Goal: Task Accomplishment & Management: Manage account settings

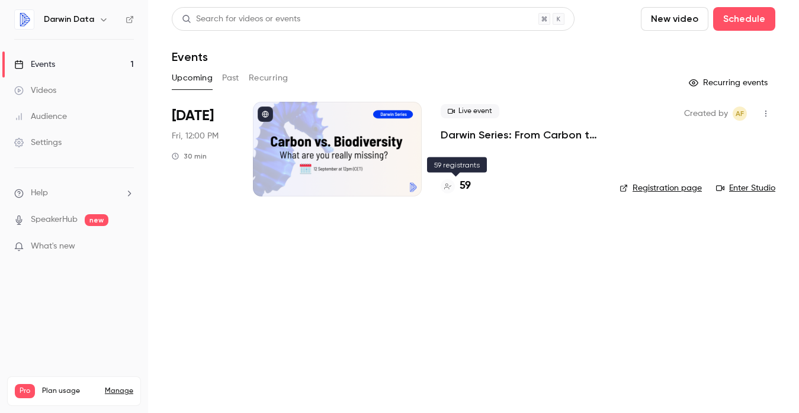
click at [467, 188] on h4 "59" at bounding box center [464, 186] width 11 height 16
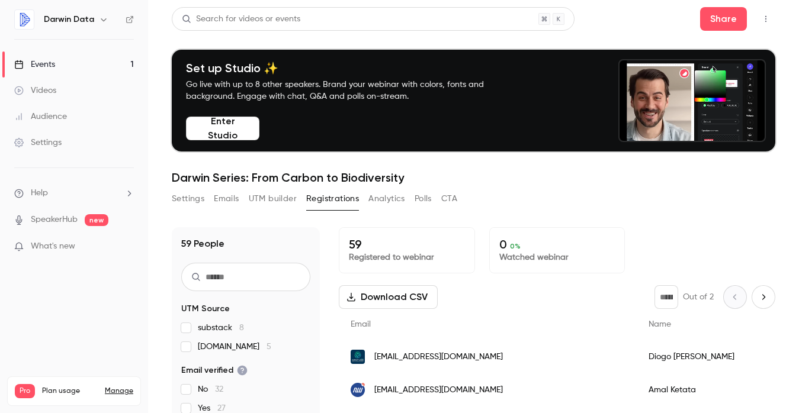
click at [59, 63] on link "Events 1" at bounding box center [74, 65] width 148 height 26
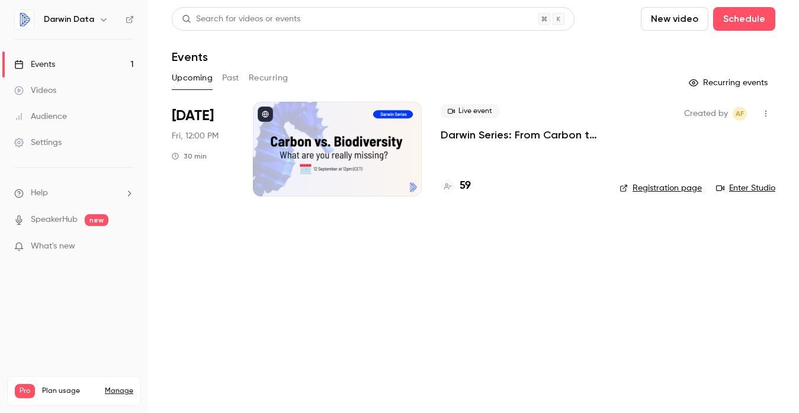
click at [673, 189] on link "Registration page" at bounding box center [660, 188] width 82 height 12
click at [770, 110] on icon "button" at bounding box center [765, 114] width 9 height 8
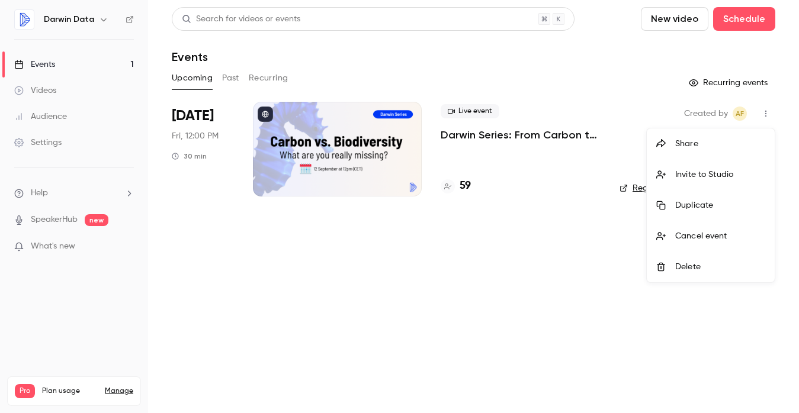
click at [557, 251] on div at bounding box center [399, 206] width 799 height 413
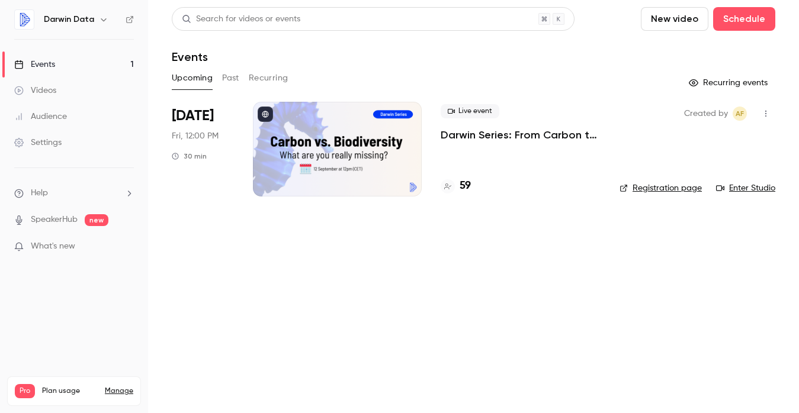
click at [306, 149] on div at bounding box center [337, 149] width 169 height 95
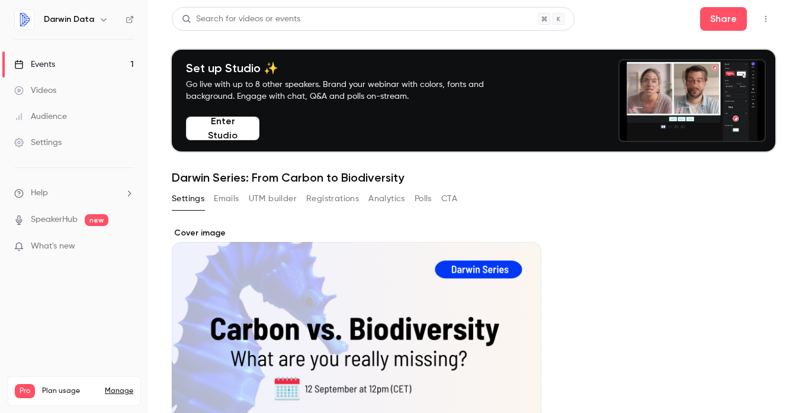
click at [225, 198] on button "Emails" at bounding box center [226, 198] width 25 height 19
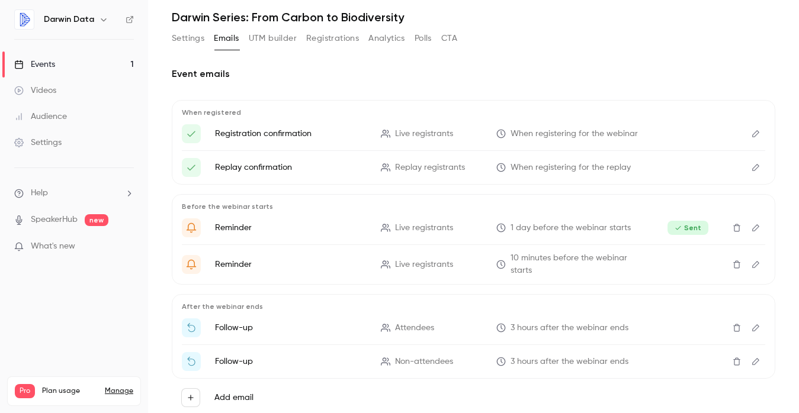
scroll to position [189, 0]
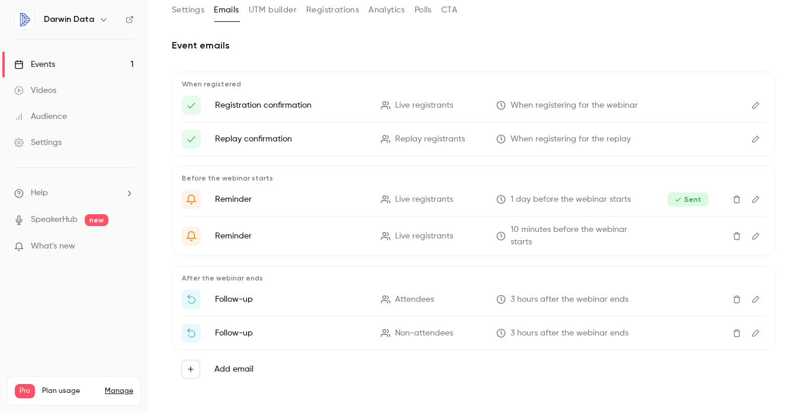
click at [758, 137] on icon "Edit" at bounding box center [755, 139] width 7 height 7
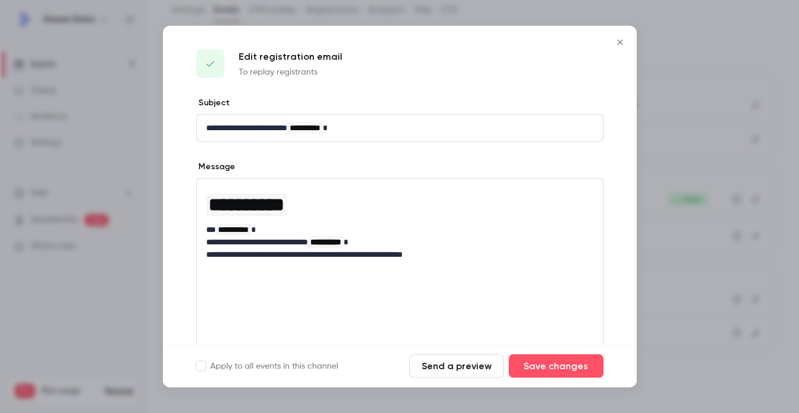
click at [699, 41] on div at bounding box center [399, 206] width 799 height 413
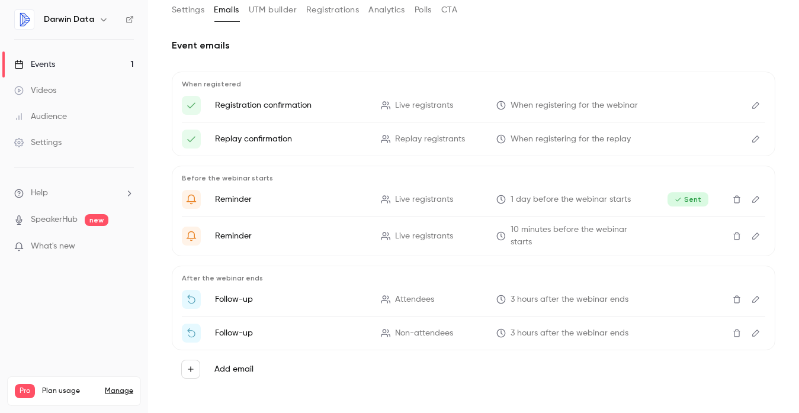
click at [754, 295] on icon "Edit" at bounding box center [755, 299] width 9 height 8
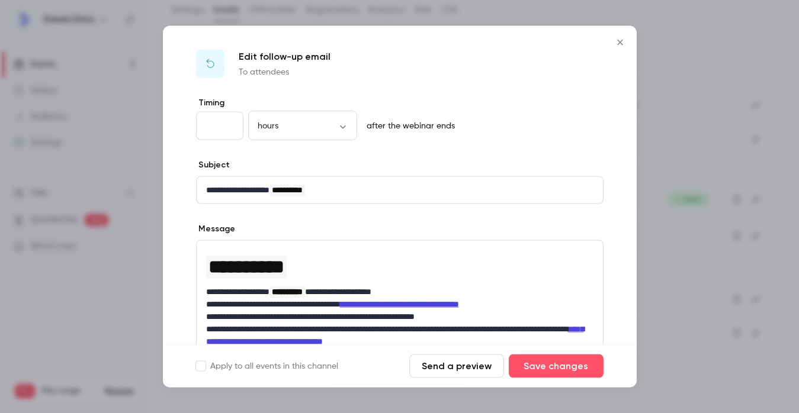
scroll to position [54, 0]
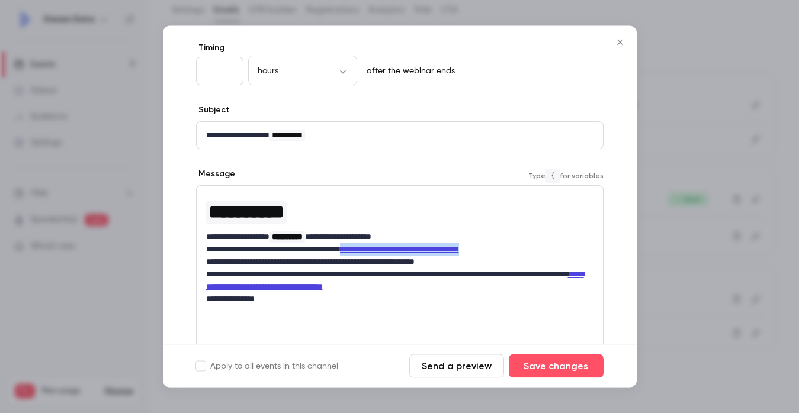
drag, startPoint x: 549, startPoint y: 249, endPoint x: 377, endPoint y: 249, distance: 172.3
click at [377, 249] on p "**********" at bounding box center [399, 250] width 387 height 12
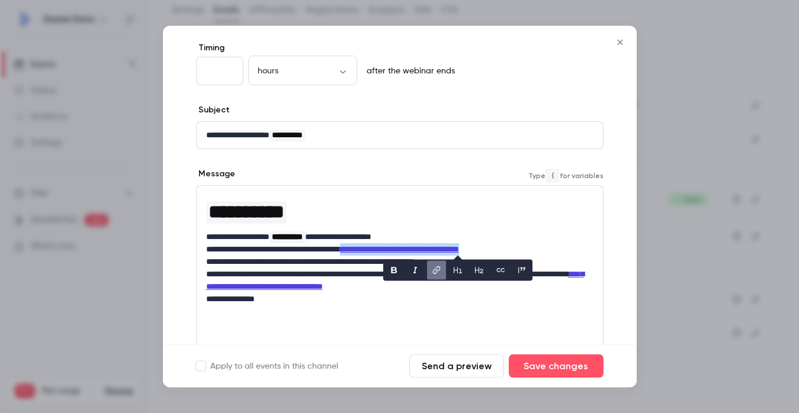
copy link "**********"
click at [546, 224] on h1 "**********" at bounding box center [399, 212] width 387 height 28
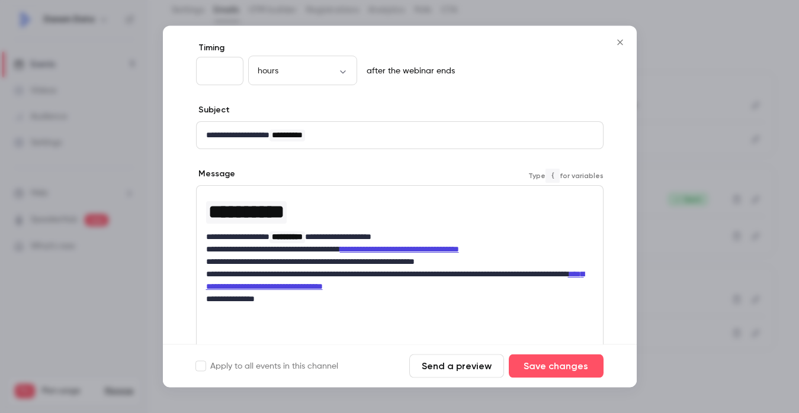
click at [669, 44] on div at bounding box center [399, 206] width 799 height 413
